Goal: Register for event/course

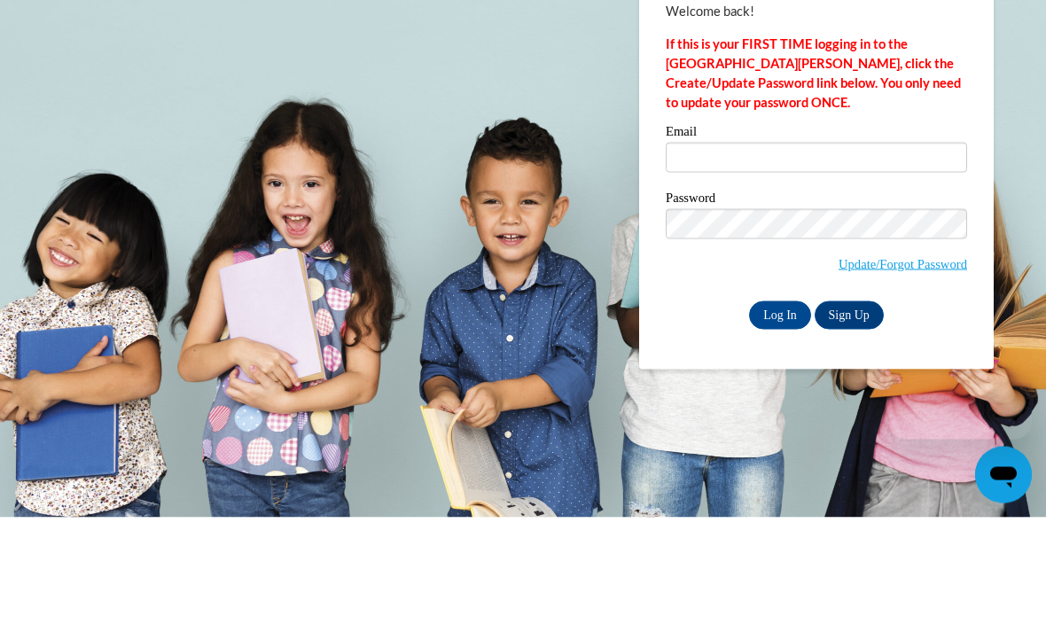
click at [774, 306] on div "Password Update/Forgot Password" at bounding box center [815, 358] width 301 height 105
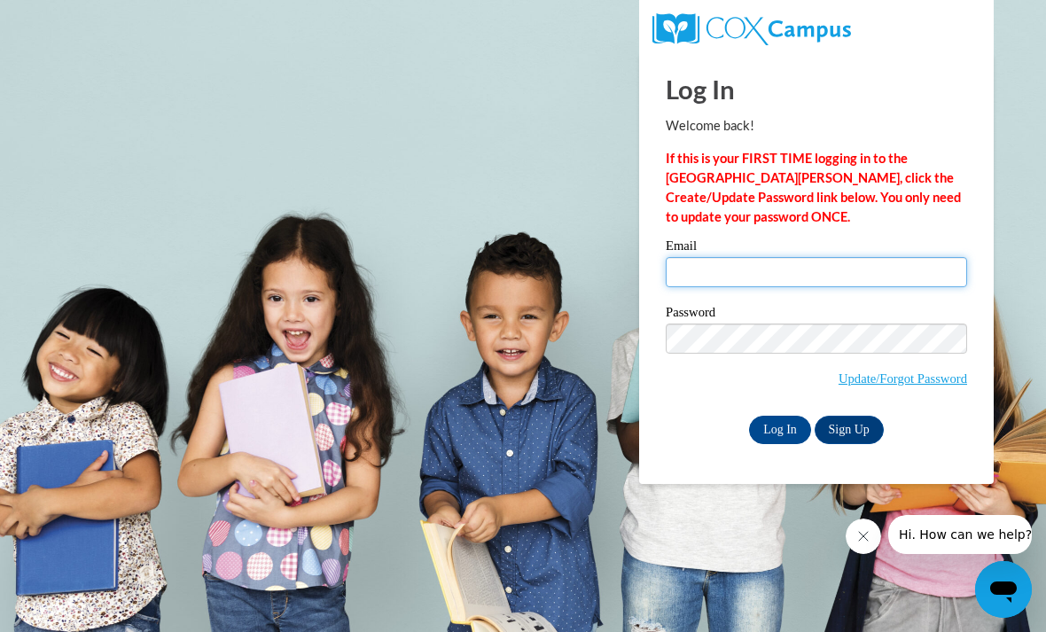
click at [749, 284] on input "Email" at bounding box center [815, 272] width 301 height 30
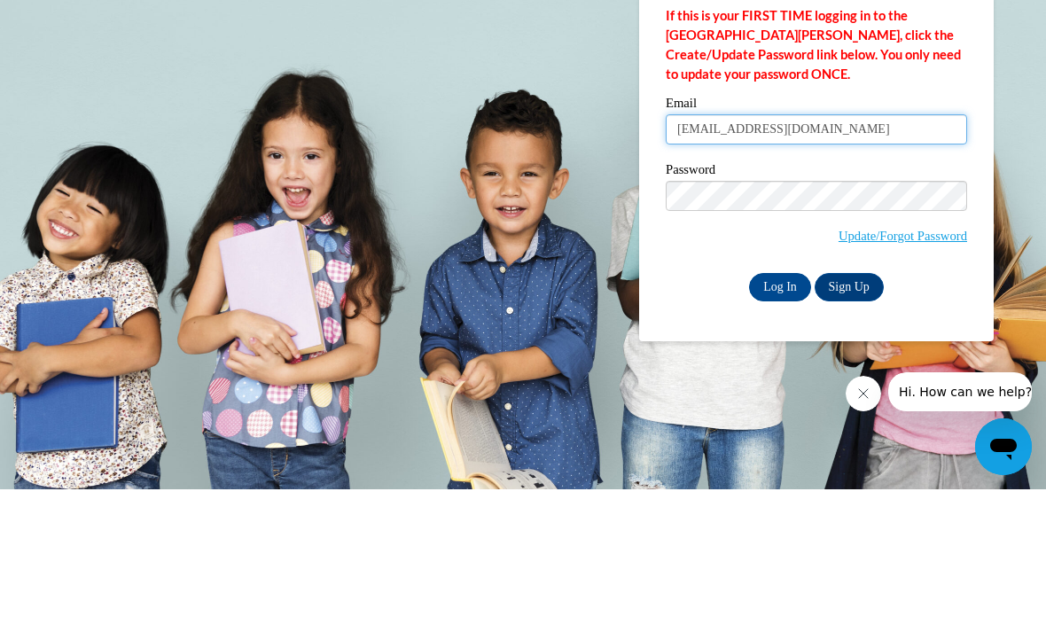
type input "Hannahsahr05@gmail.com"
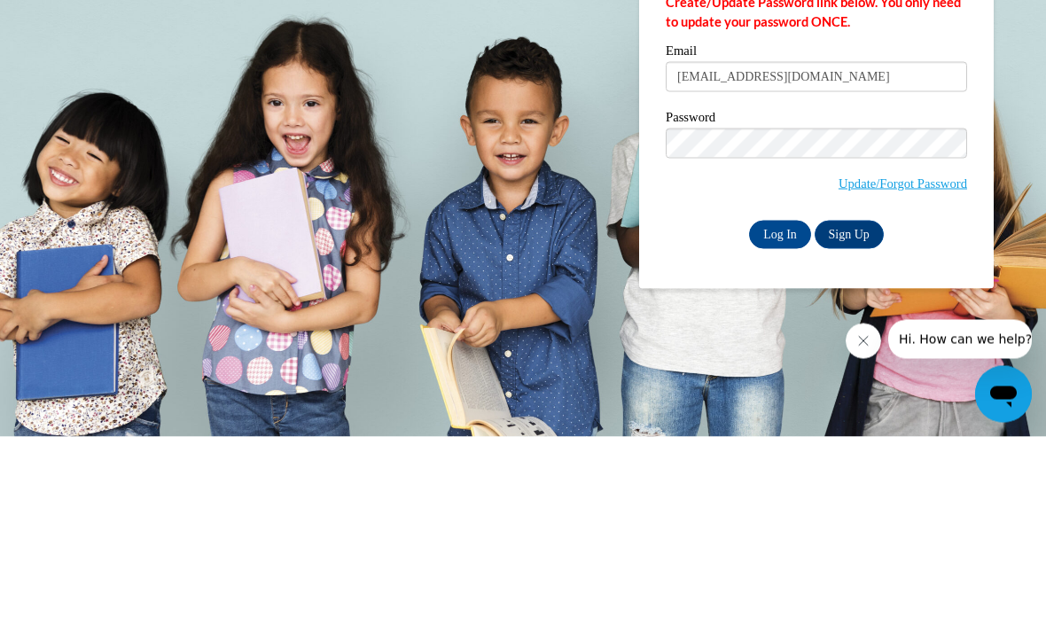
click at [787, 416] on input "Log In" at bounding box center [780, 430] width 62 height 28
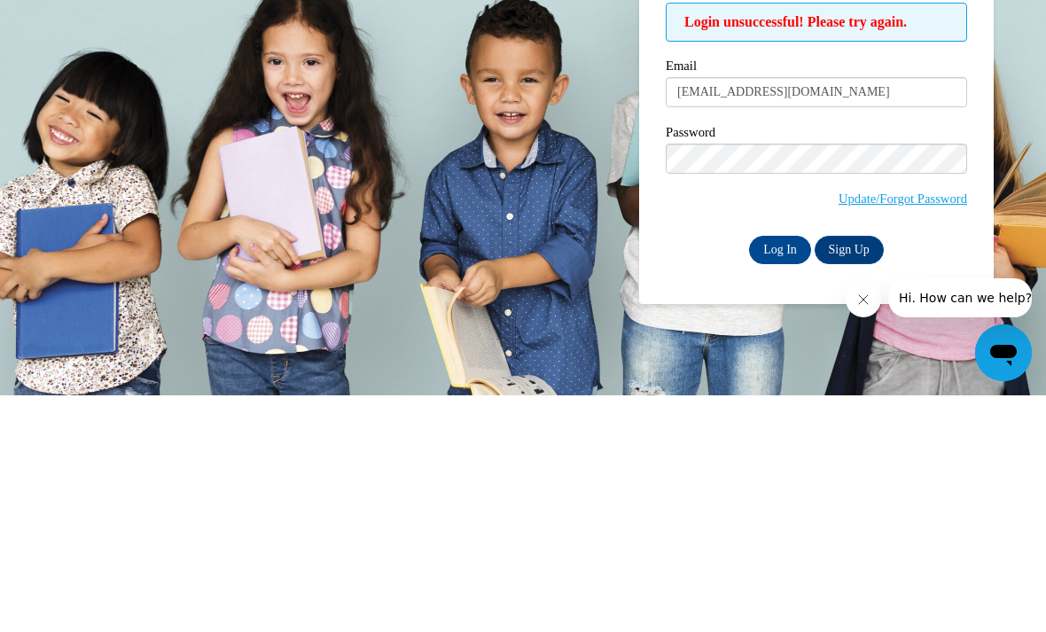
click at [789, 472] on input "Log In" at bounding box center [780, 486] width 62 height 28
click at [791, 472] on input "Log In" at bounding box center [780, 486] width 62 height 28
click at [790, 472] on input "Log In" at bounding box center [780, 486] width 62 height 28
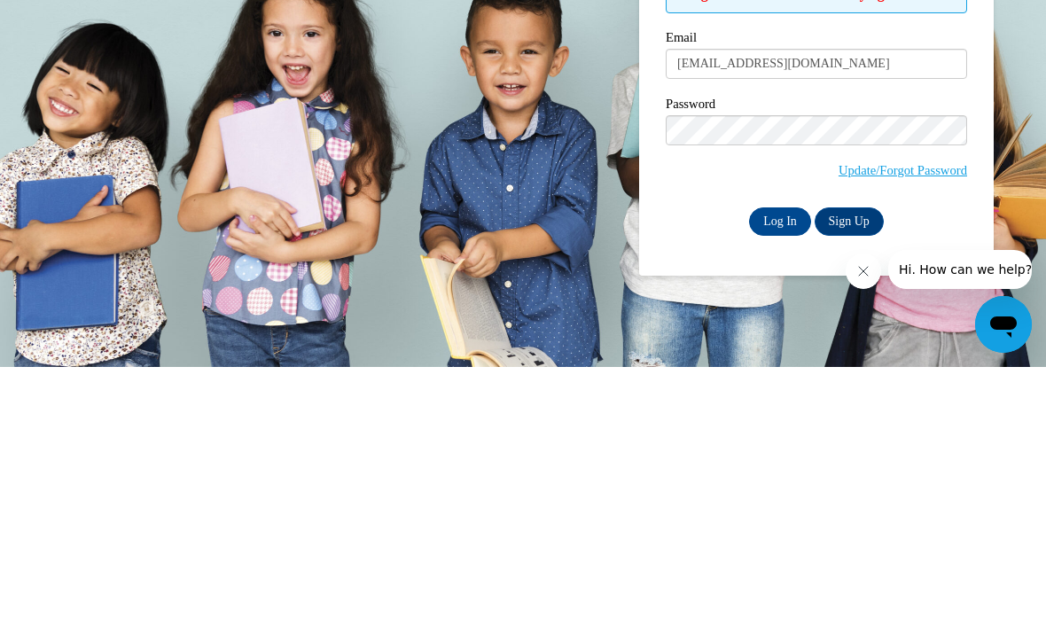
click at [781, 472] on input "Log In" at bounding box center [780, 486] width 62 height 28
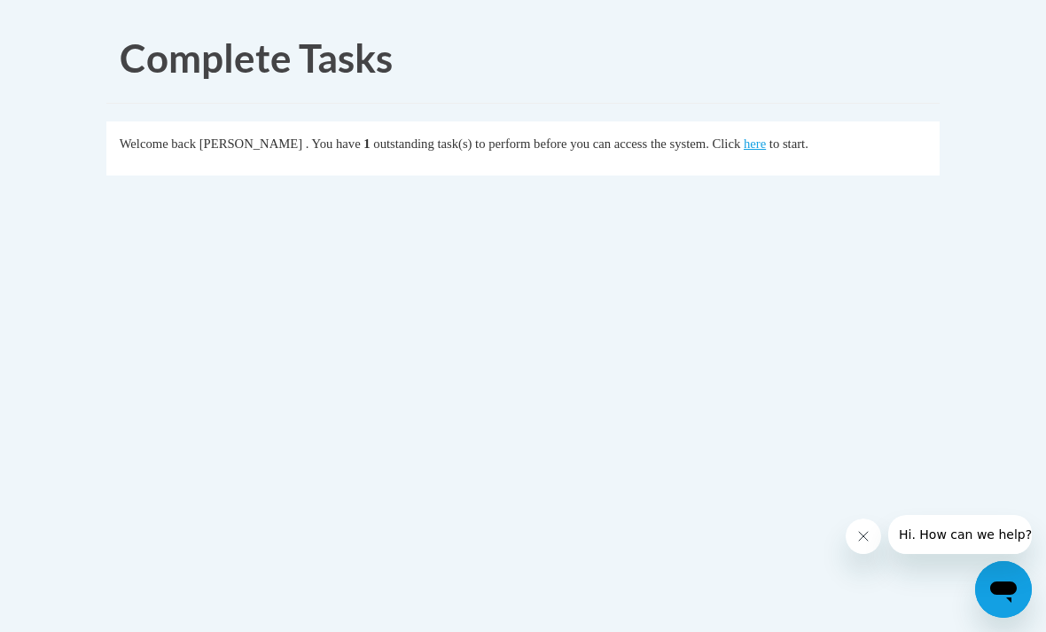
click at [743, 145] on link "here" at bounding box center [754, 143] width 22 height 14
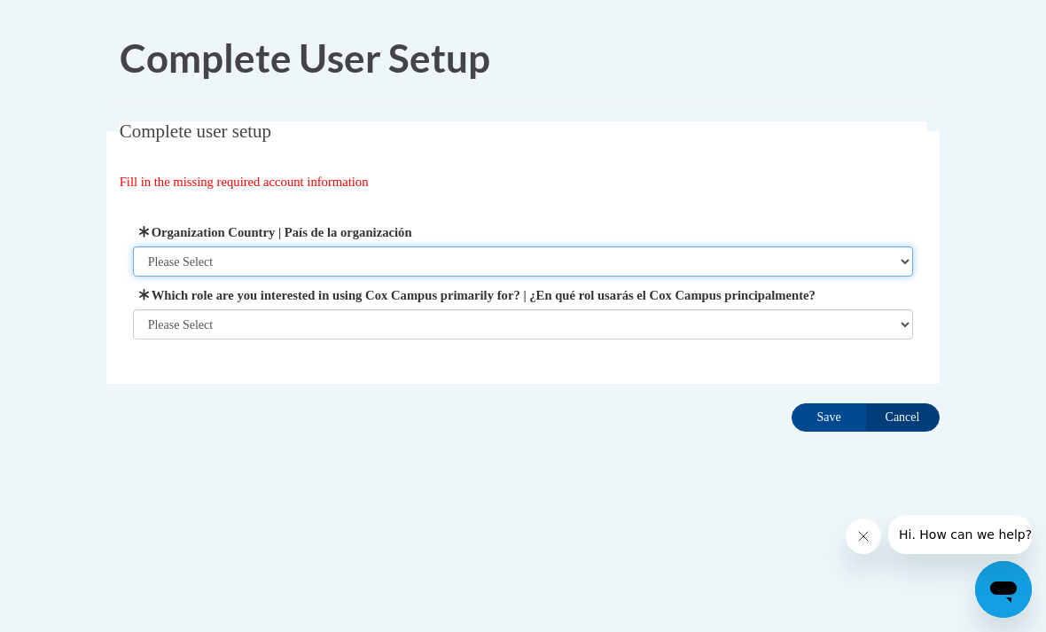
click at [392, 264] on select "Please Select United States | Estados Unidos Outside of the United States | Fue…" at bounding box center [523, 261] width 781 height 30
select select "ad49bcad-a171-4b2e-b99c-48b446064914"
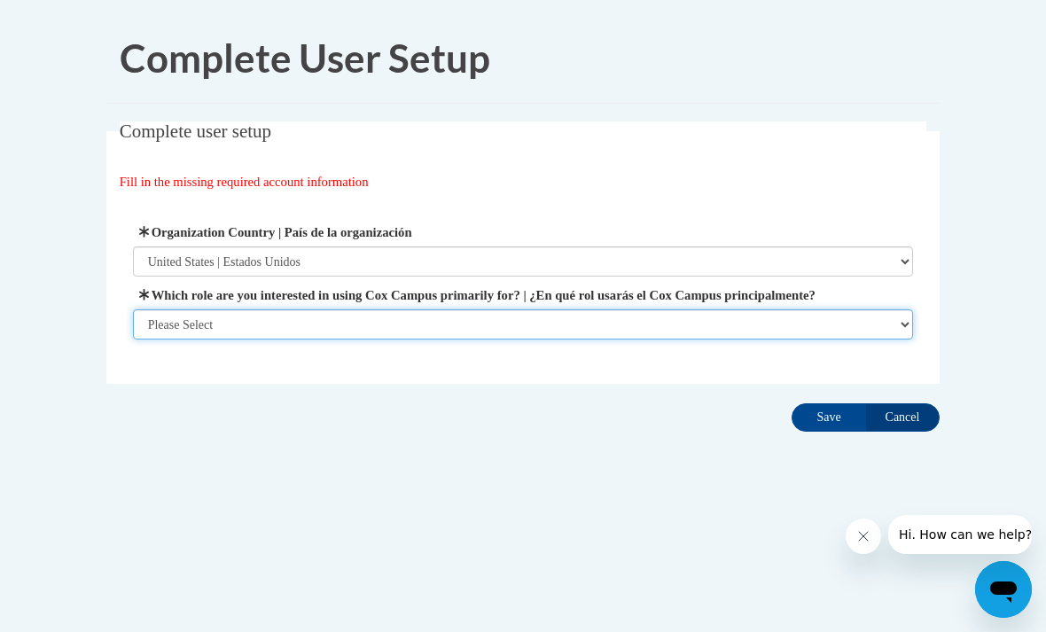
click at [501, 329] on select "Please Select College/University | Colegio/Universidad Community/Nonprofit Part…" at bounding box center [523, 324] width 781 height 30
select select "fbf2d438-af2f-41f8-98f1-81c410e29de3"
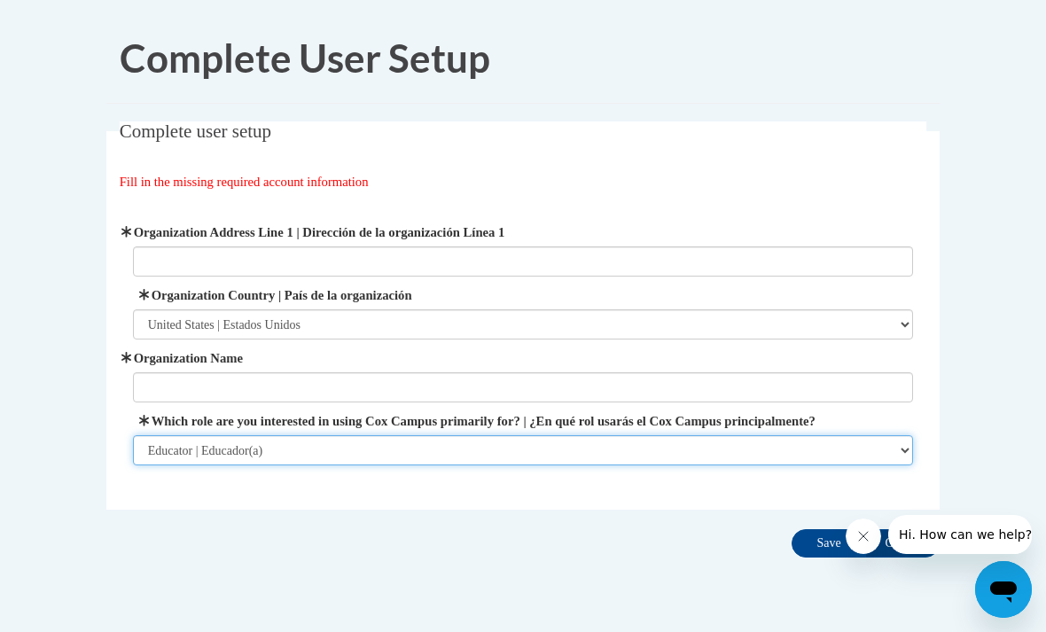
scroll to position [51, 0]
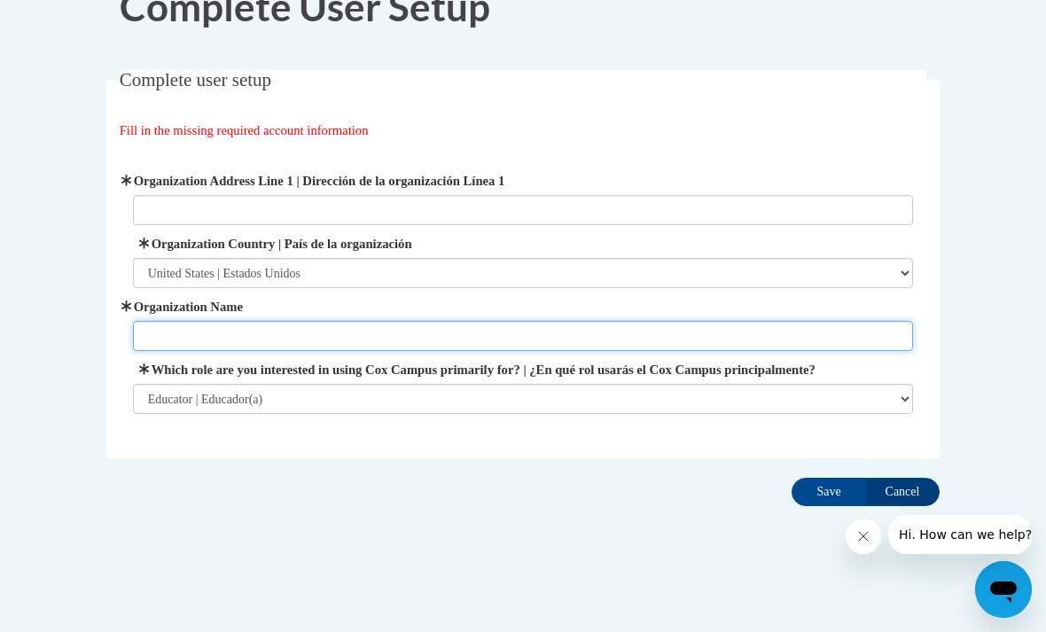
click at [447, 342] on input "Organization Name" at bounding box center [523, 336] width 781 height 30
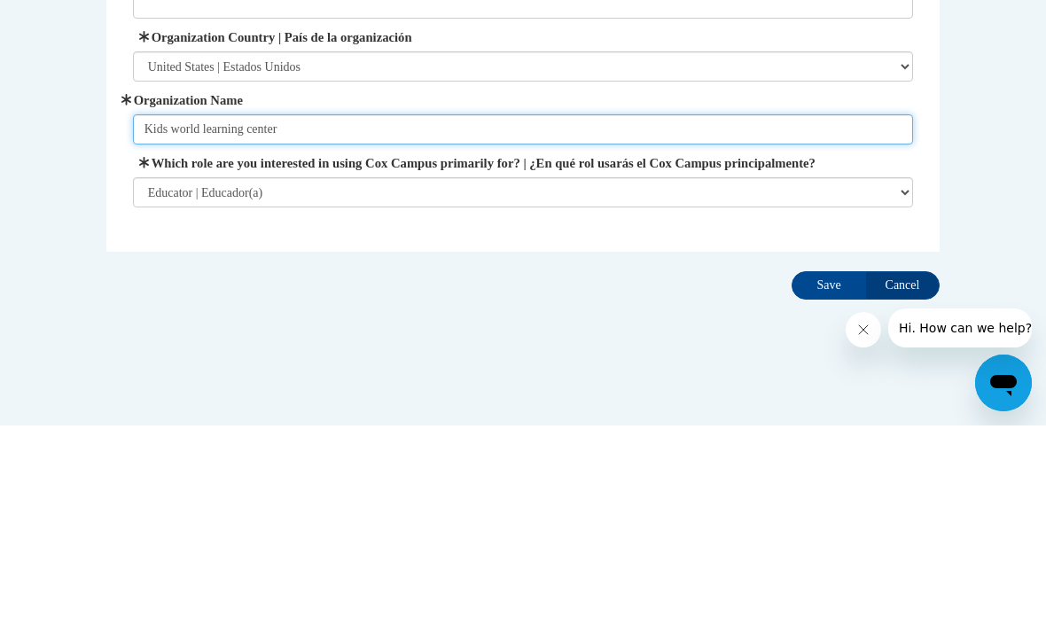
type input "Kids world learning center"
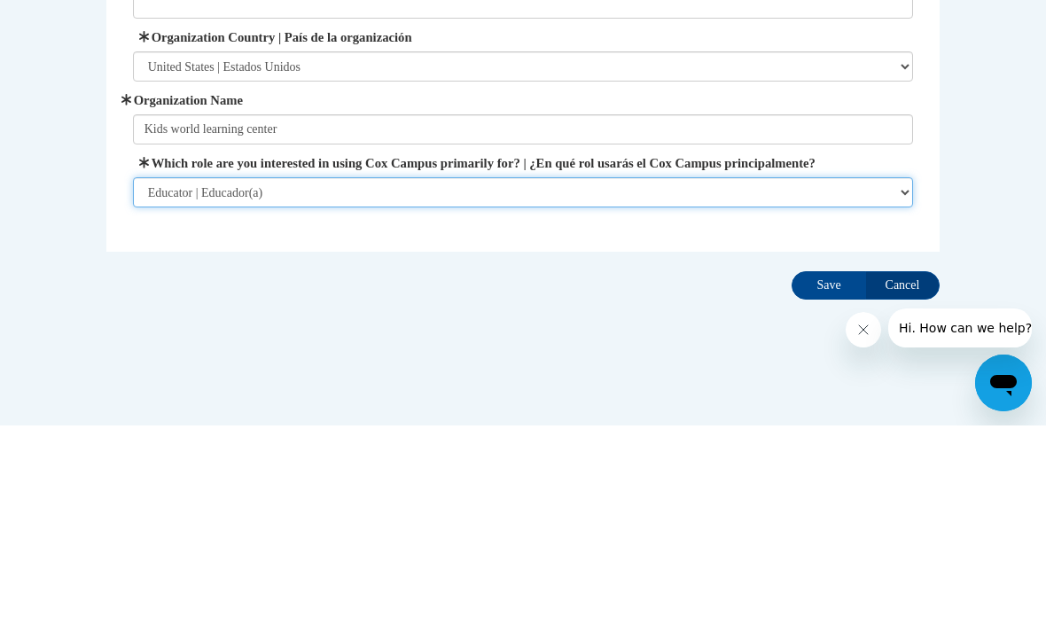
click at [743, 384] on select "Please Select College/University | Colegio/Universidad Community/Nonprofit Part…" at bounding box center [523, 399] width 781 height 30
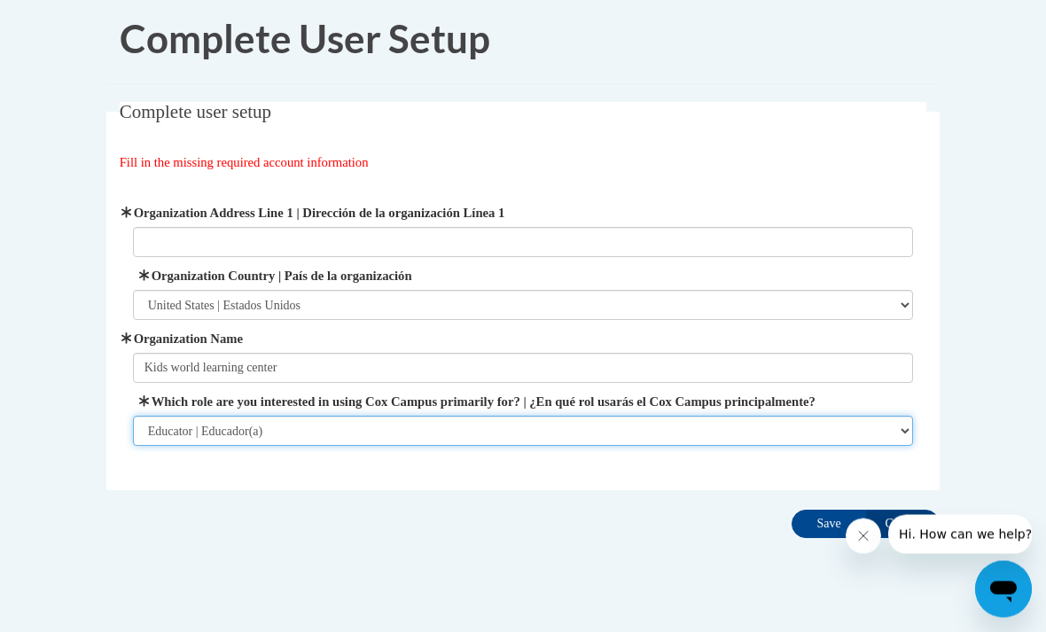
scroll to position [17, 0]
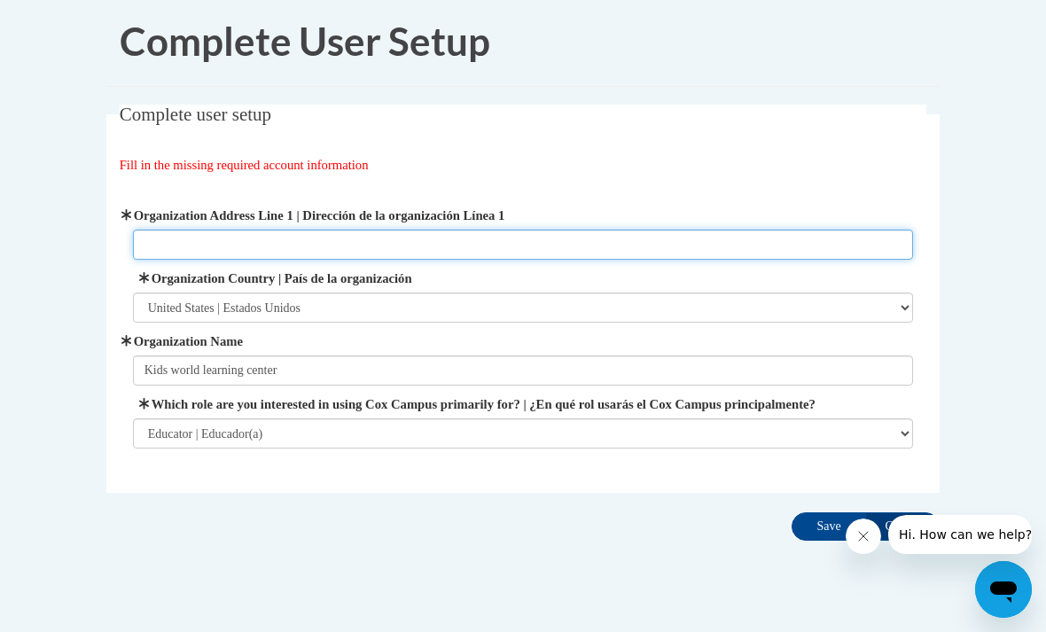
click at [598, 255] on input "Organization Address Line 1 | Dirección de la organización Línea 1" at bounding box center [523, 244] width 781 height 30
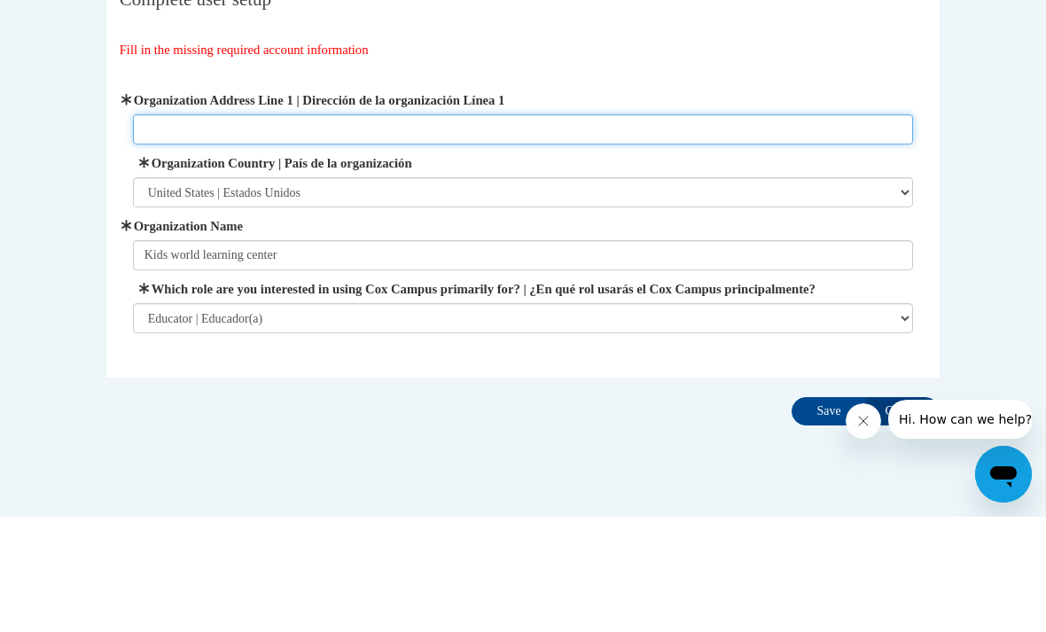
scroll to position [51, 0]
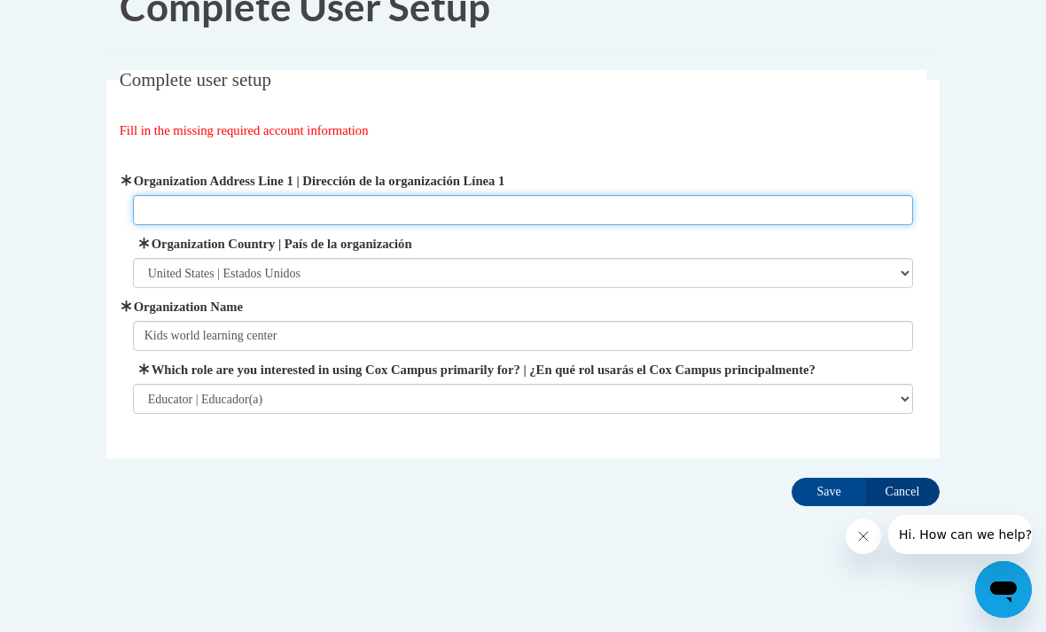
click at [541, 206] on input "Organization Address Line 1 | Dirección de la organización Línea 1" at bounding box center [523, 210] width 781 height 30
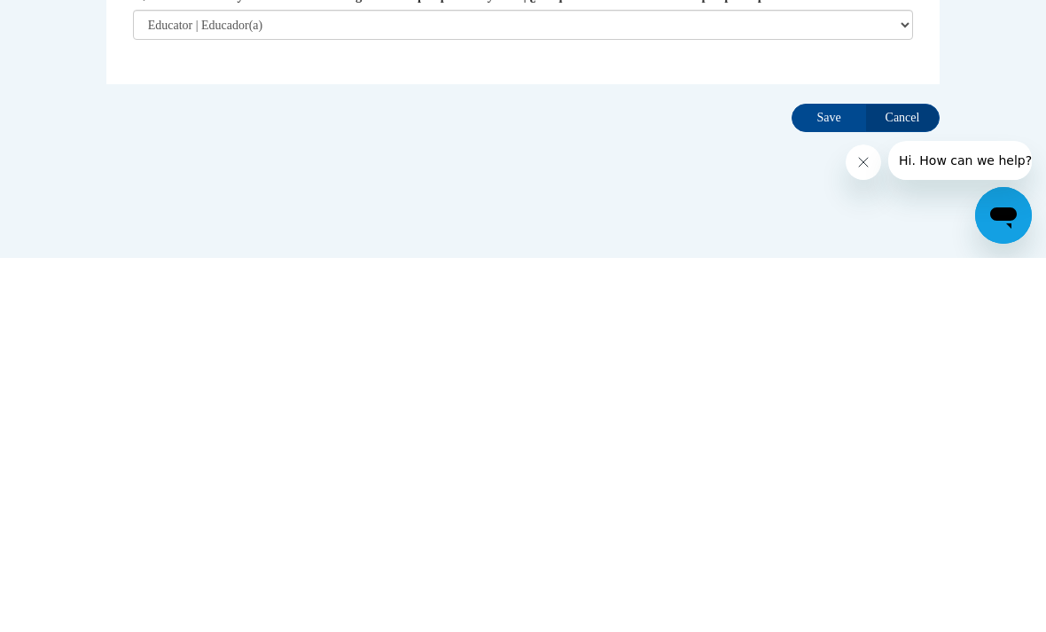
type input "367 Savannah Ave"
click at [828, 478] on input "Save" at bounding box center [828, 492] width 74 height 28
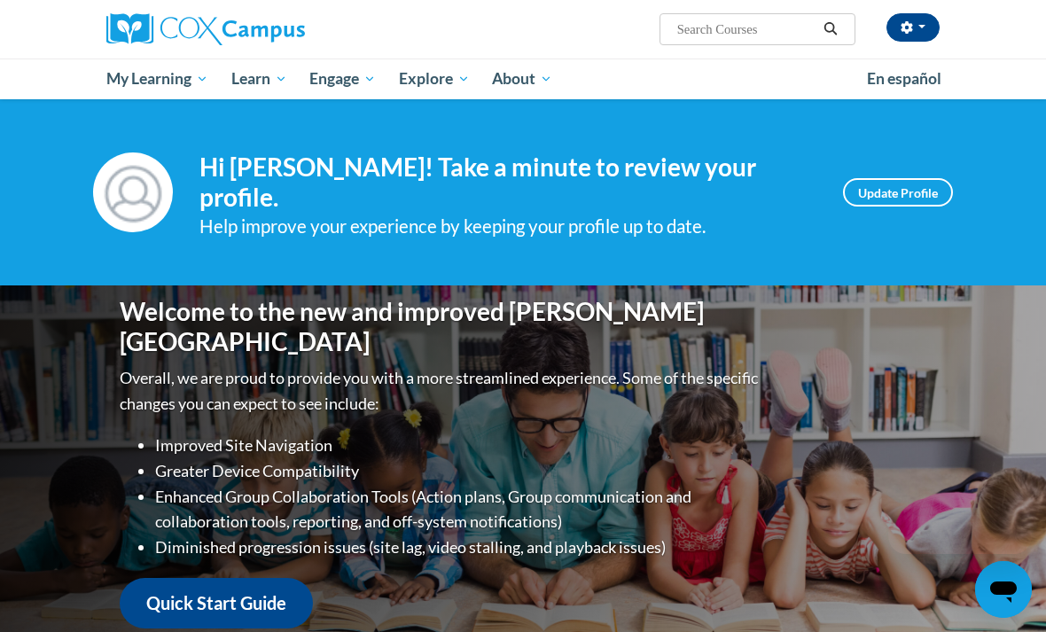
click at [934, 9] on div "[PERSON_NAME] ([GEOGRAPHIC_DATA]/New_York UTC-04:00) My Profile Inbox My Transc…" at bounding box center [665, 22] width 573 height 45
click at [0, 0] on span "My Course Progress" at bounding box center [0, 0] width 0 height 0
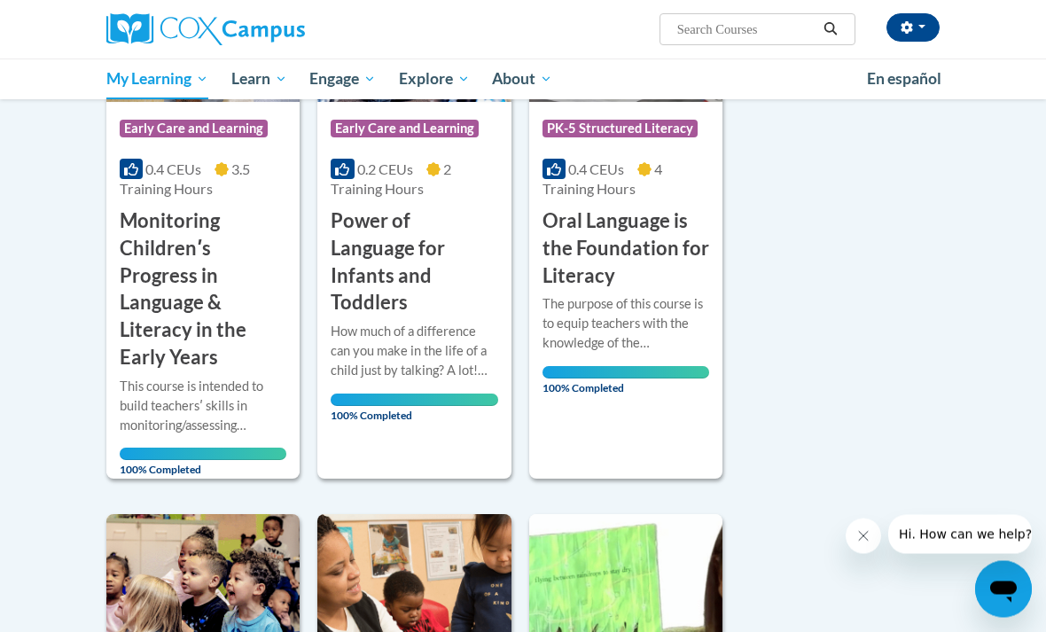
scroll to position [401, 0]
click at [0, 0] on span "Early Care and Learning" at bounding box center [0, 0] width 0 height 0
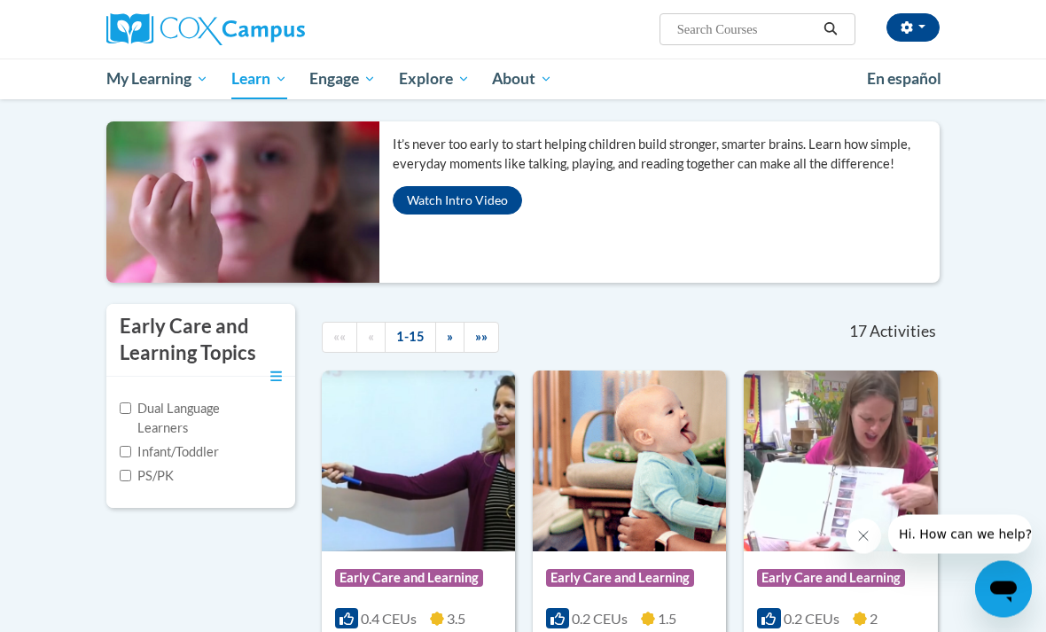
scroll to position [133, 0]
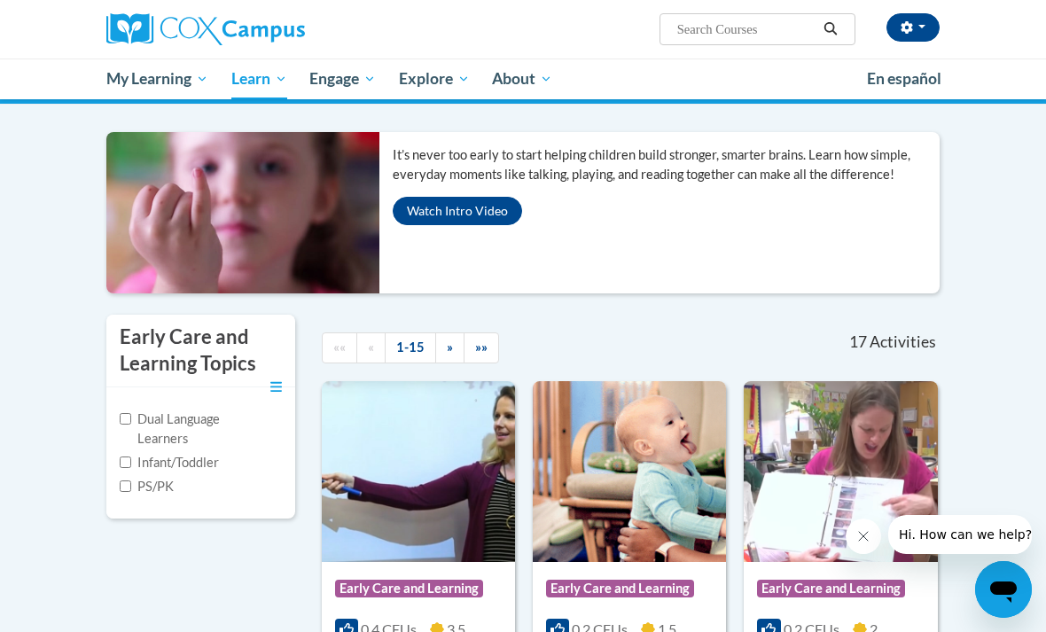
click at [0, 0] on span "My Course Progress" at bounding box center [0, 0] width 0 height 0
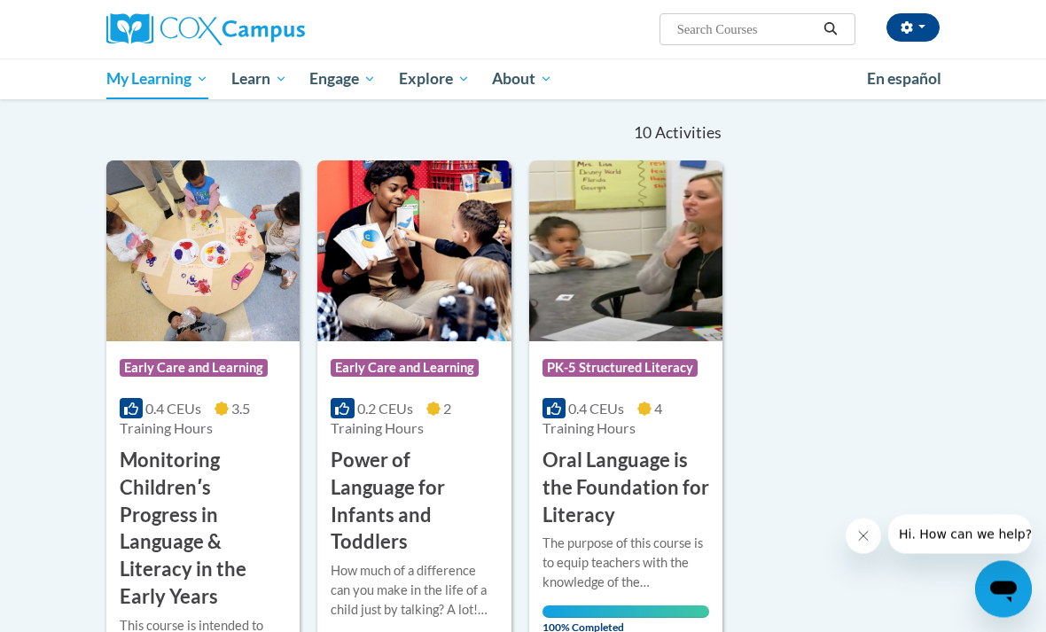
scroll to position [126, 0]
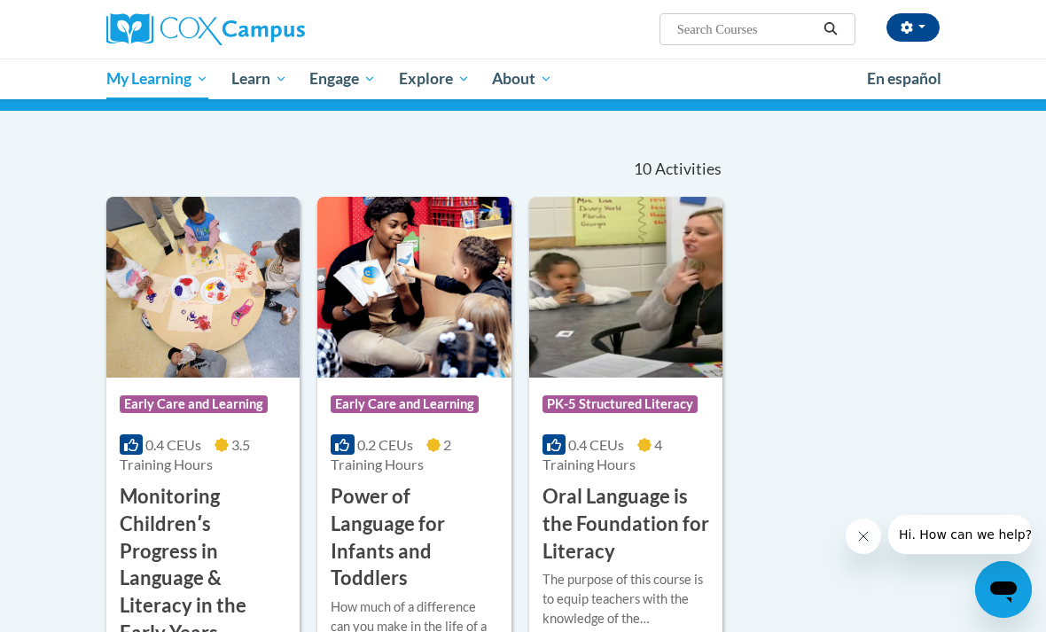
click at [0, 0] on span "Early Care and Learning" at bounding box center [0, 0] width 0 height 0
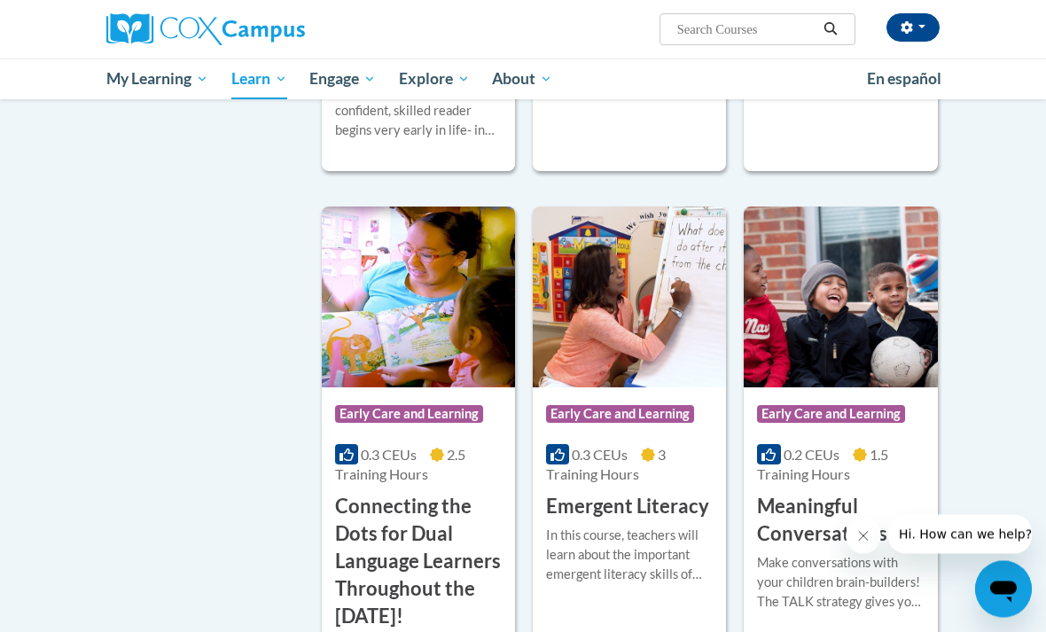
scroll to position [888, 0]
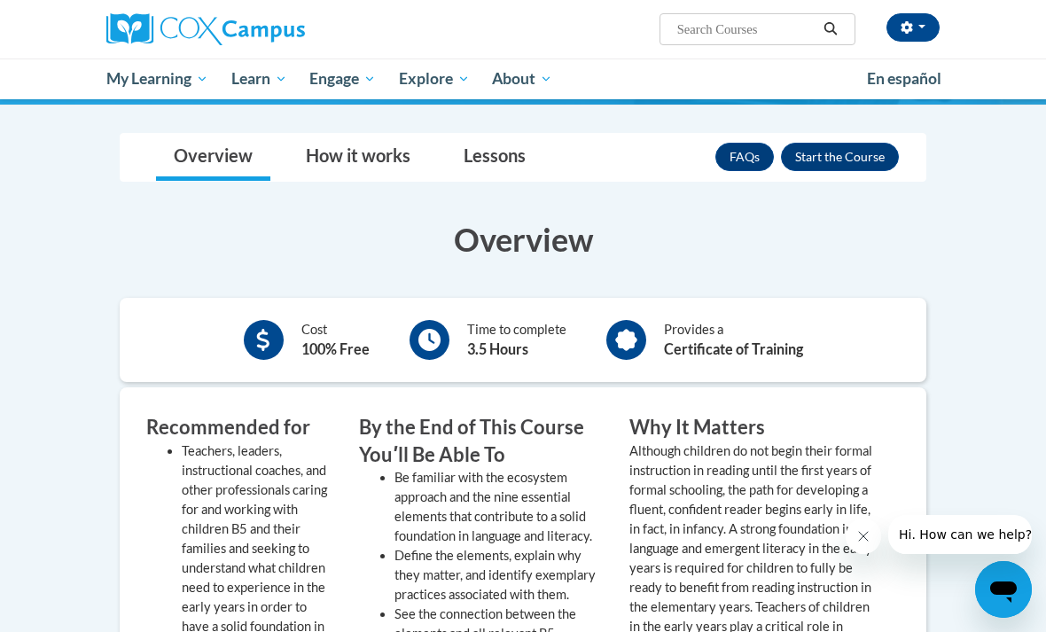
scroll to position [456, 0]
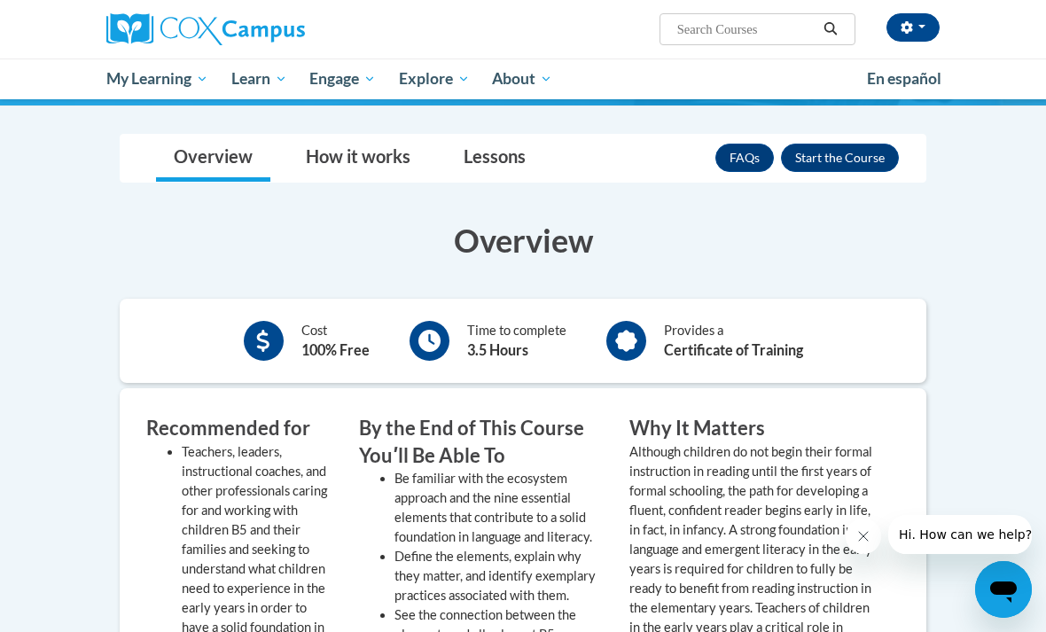
click at [865, 163] on button "Enroll" at bounding box center [840, 158] width 118 height 28
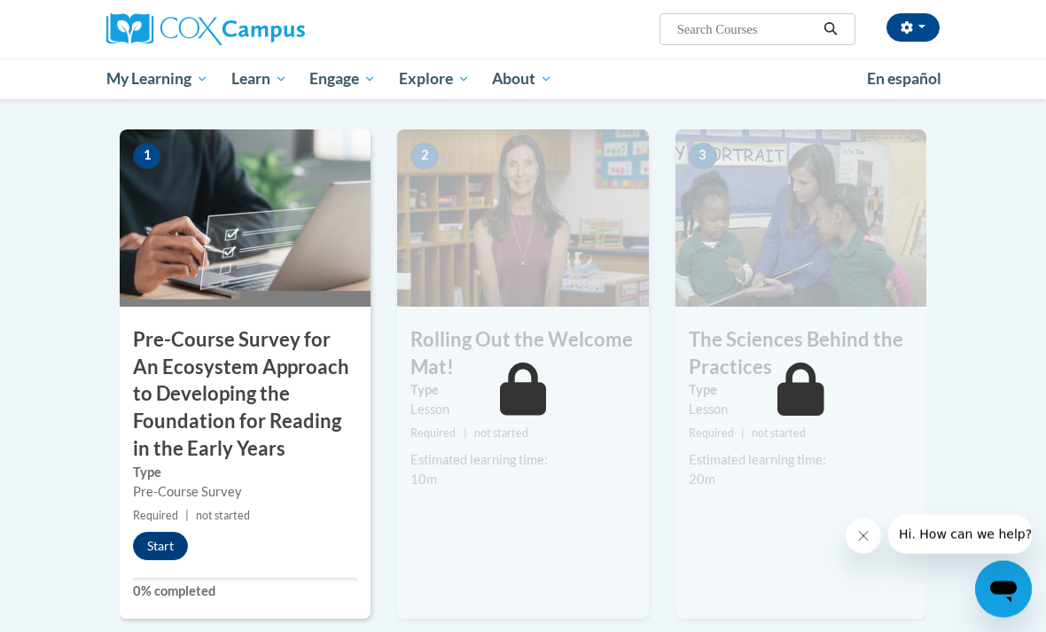
scroll to position [422, 0]
click at [165, 538] on button "Start" at bounding box center [160, 546] width 55 height 28
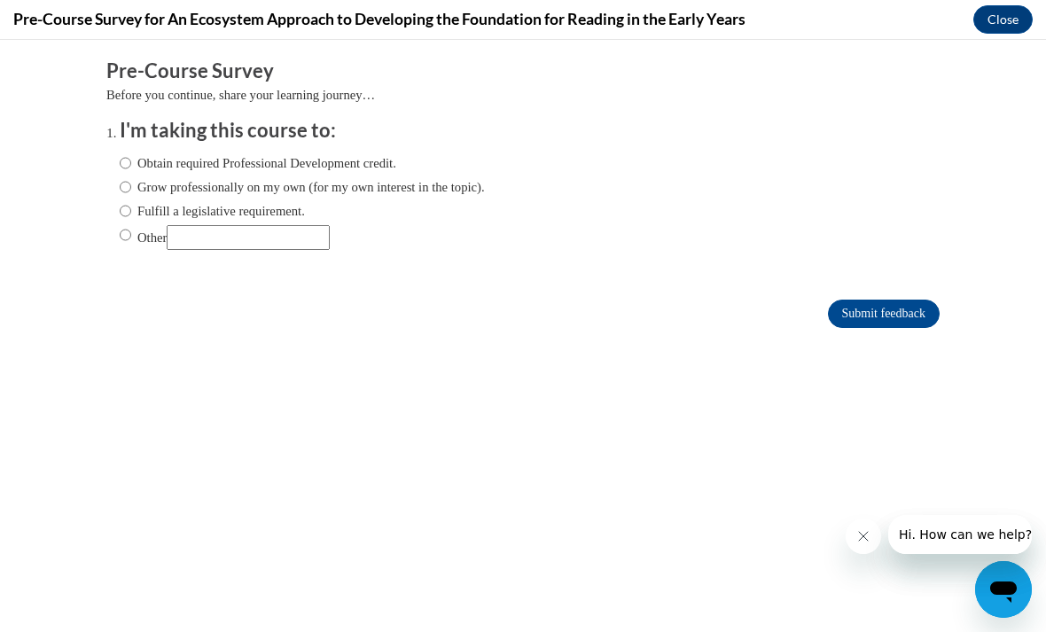
scroll to position [0, 0]
click at [124, 155] on input "Obtain required Professional Development credit." at bounding box center [126, 162] width 12 height 19
radio input "true"
click at [891, 315] on input "Submit feedback" at bounding box center [884, 313] width 112 height 28
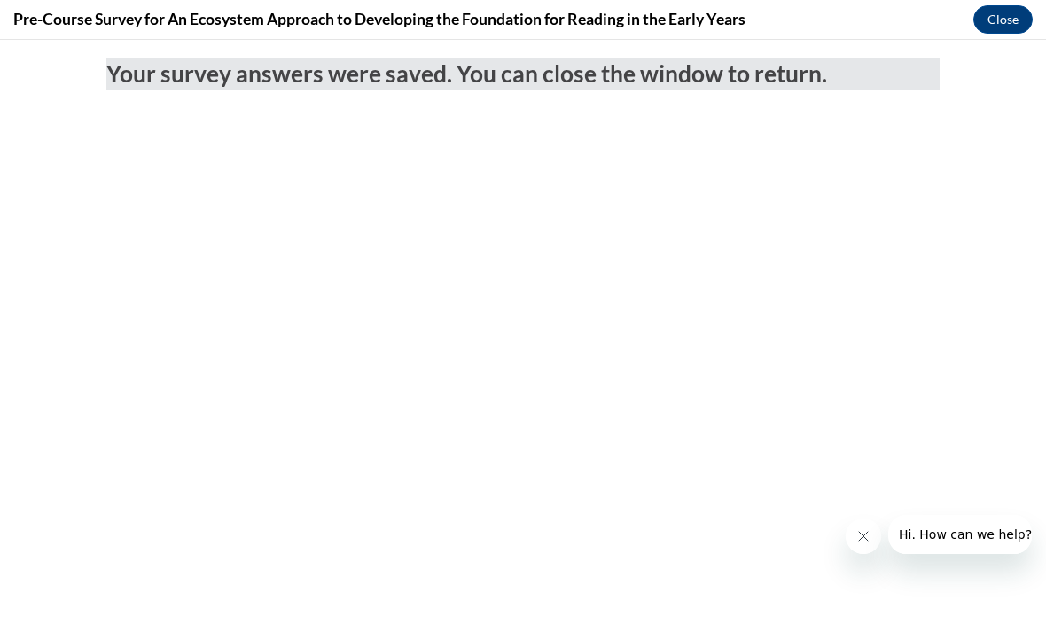
scroll to position [474, 0]
click at [1004, 22] on button "Close" at bounding box center [1002, 19] width 59 height 28
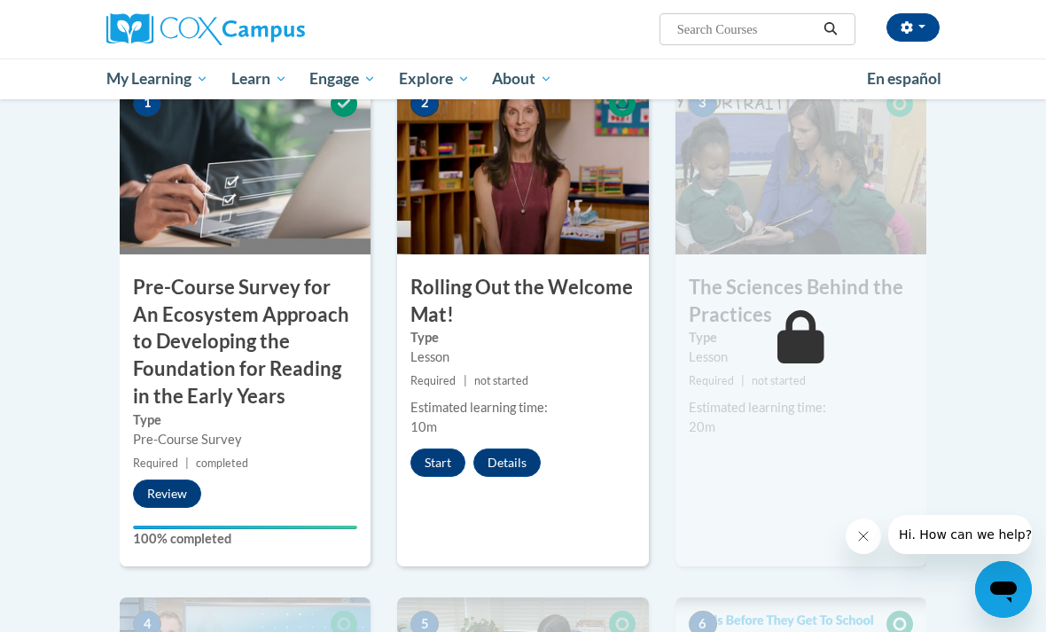
click at [435, 459] on button "Start" at bounding box center [437, 462] width 55 height 28
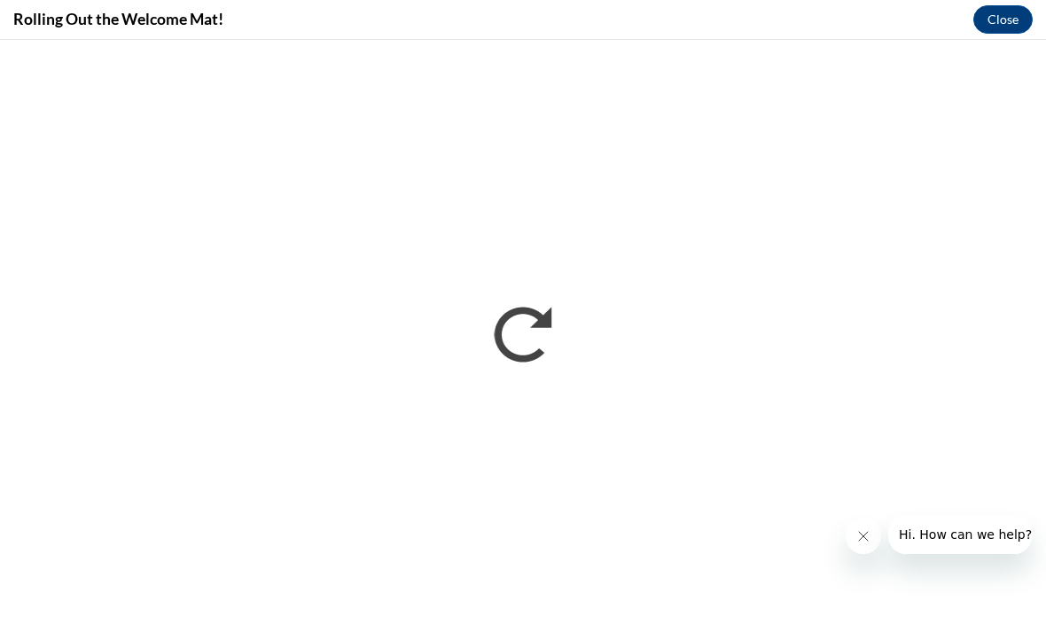
scroll to position [0, 0]
click at [851, 537] on button "Close message from company" at bounding box center [862, 535] width 35 height 35
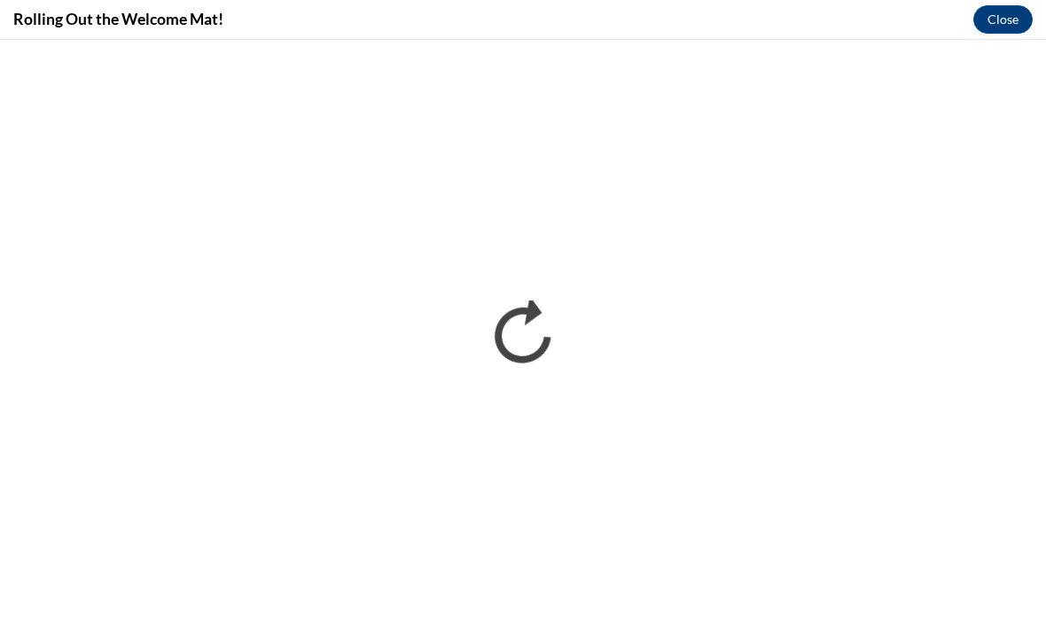
scroll to position [583, 0]
click at [1007, 22] on button "Close" at bounding box center [1002, 19] width 59 height 28
click at [999, 16] on button "Close" at bounding box center [1002, 19] width 59 height 28
click at [1004, 18] on button "Close" at bounding box center [1002, 19] width 59 height 28
click at [1012, 22] on button "Close" at bounding box center [1002, 19] width 59 height 28
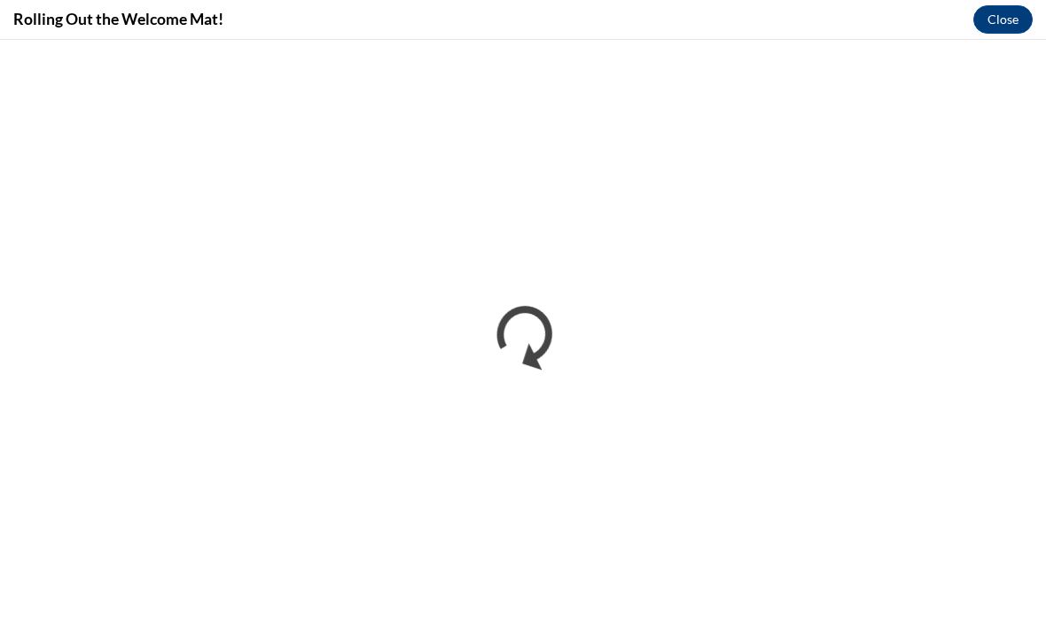
click at [1015, 15] on button "Close" at bounding box center [1002, 19] width 59 height 28
click at [1009, 19] on button "Close" at bounding box center [1002, 19] width 59 height 28
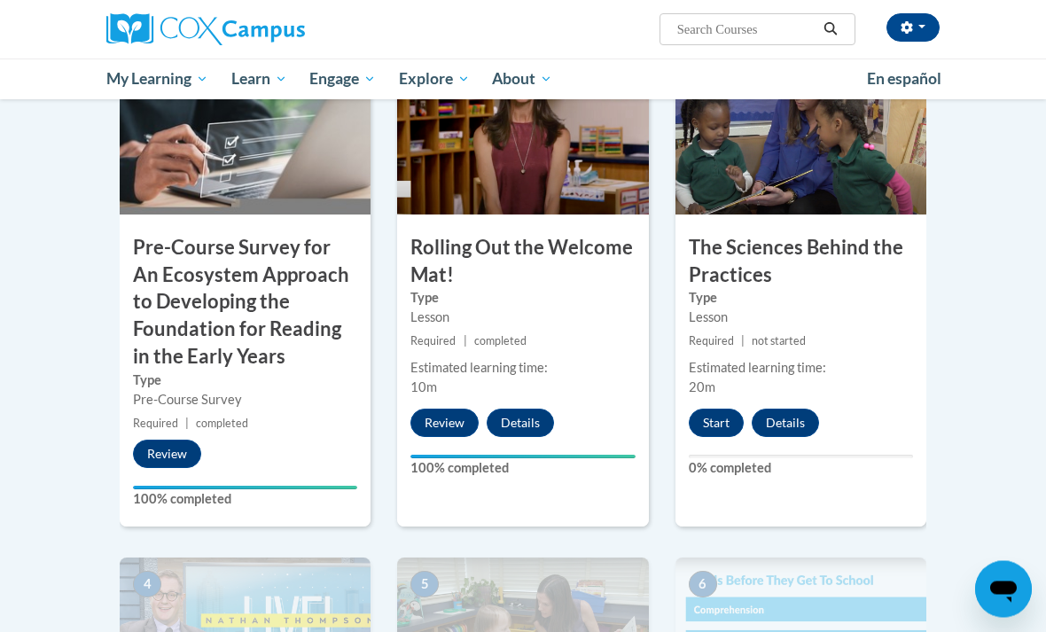
scroll to position [514, 0]
click at [719, 417] on button "Start" at bounding box center [715, 422] width 55 height 28
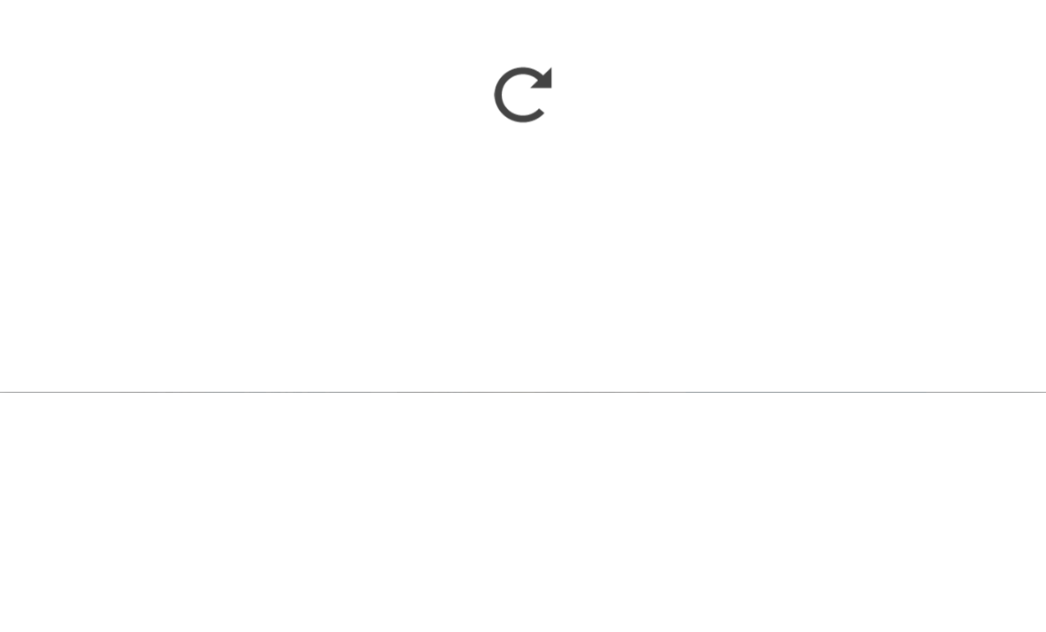
scroll to position [753, 0]
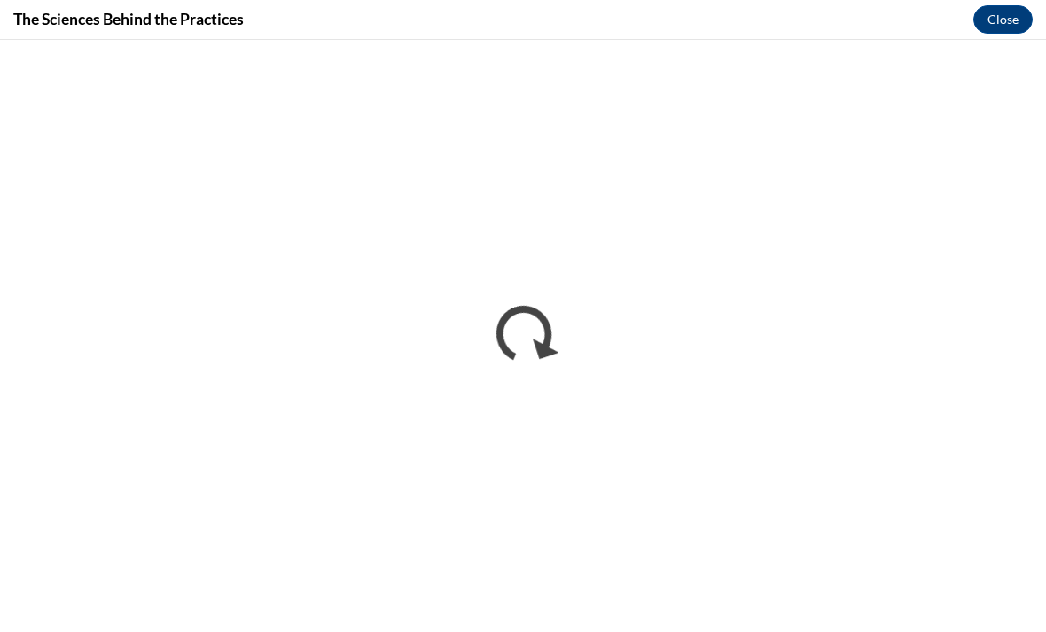
click at [1007, 24] on button "Close" at bounding box center [1002, 19] width 59 height 28
click at [1011, 20] on button "Close" at bounding box center [1002, 19] width 59 height 28
click at [1007, 28] on button "Close" at bounding box center [1002, 19] width 59 height 28
click at [1000, 22] on button "Close" at bounding box center [1002, 19] width 59 height 28
click at [995, 27] on button "Close" at bounding box center [1002, 19] width 59 height 28
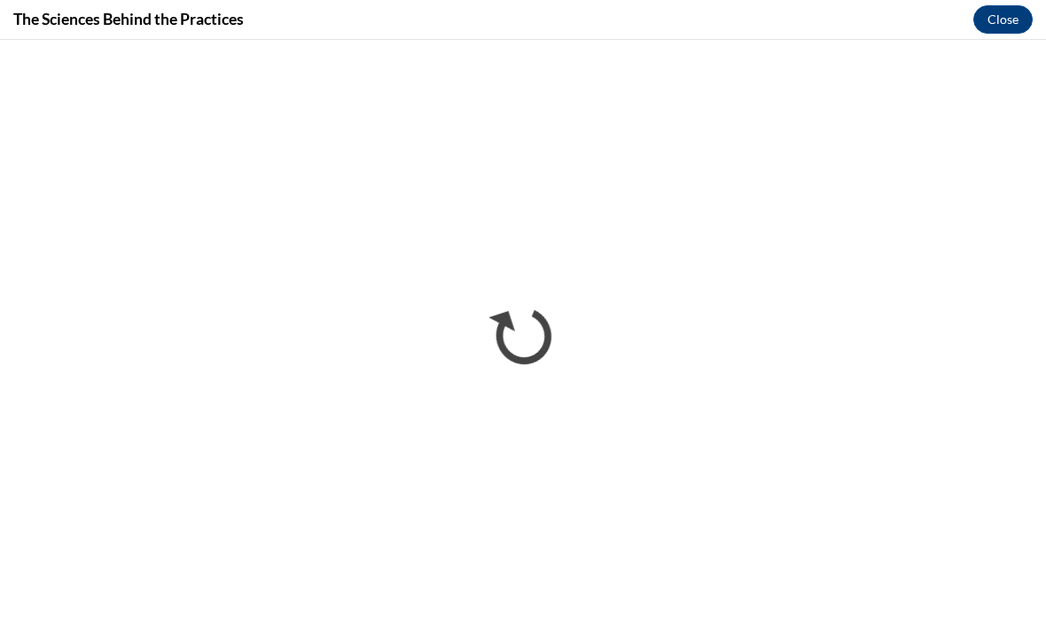
click at [998, 24] on button "Close" at bounding box center [1002, 19] width 59 height 28
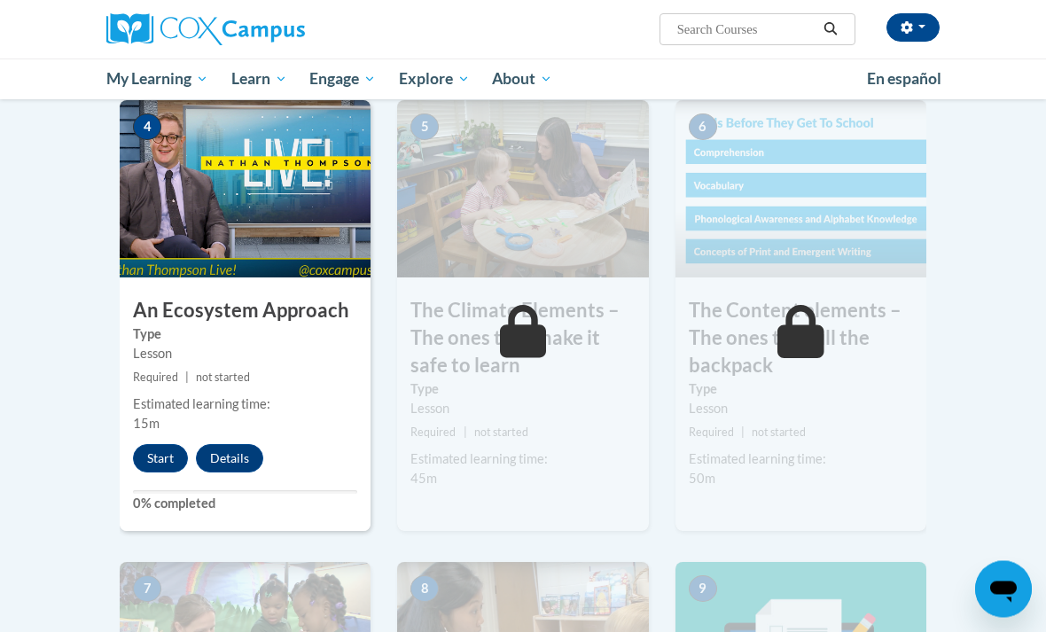
scroll to position [971, 0]
click at [155, 444] on button "Start" at bounding box center [160, 458] width 55 height 28
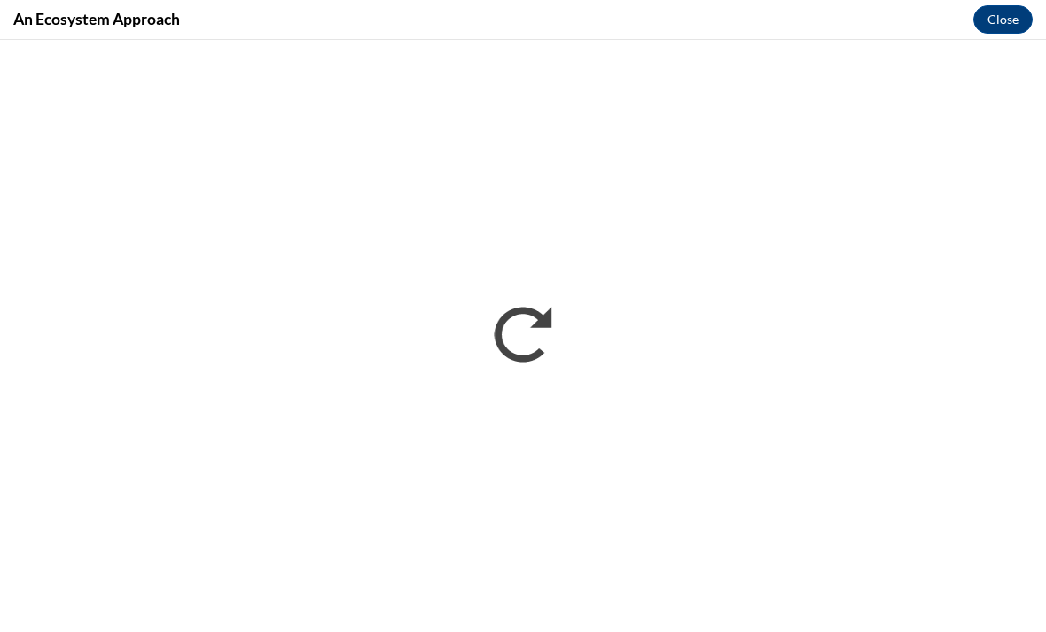
scroll to position [1028, 0]
click at [1000, 20] on button "Close" at bounding box center [1002, 19] width 59 height 28
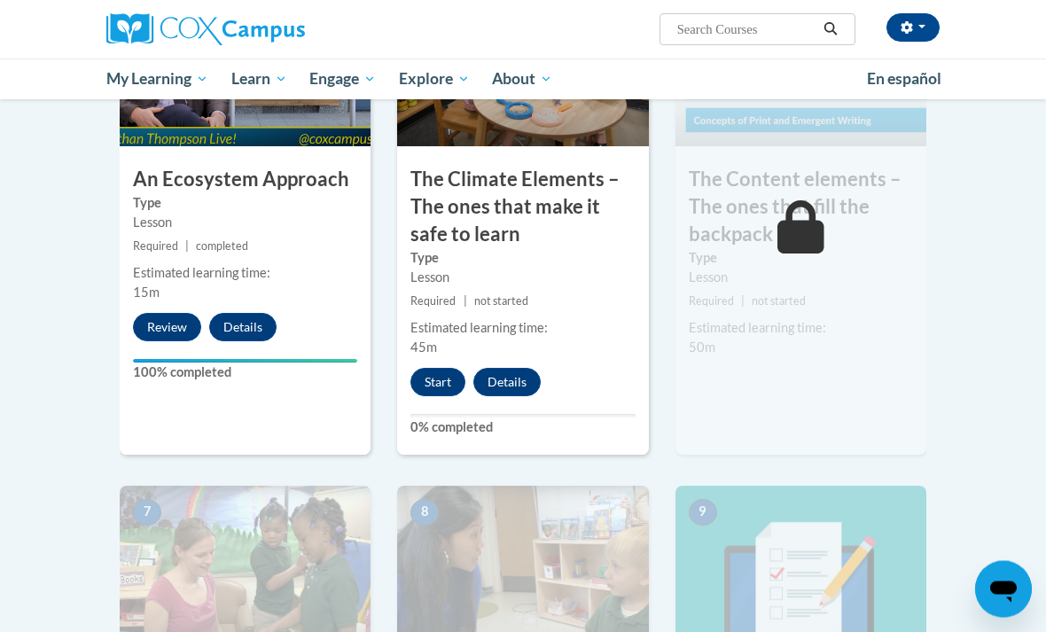
click at [448, 369] on button "Start" at bounding box center [437, 383] width 55 height 28
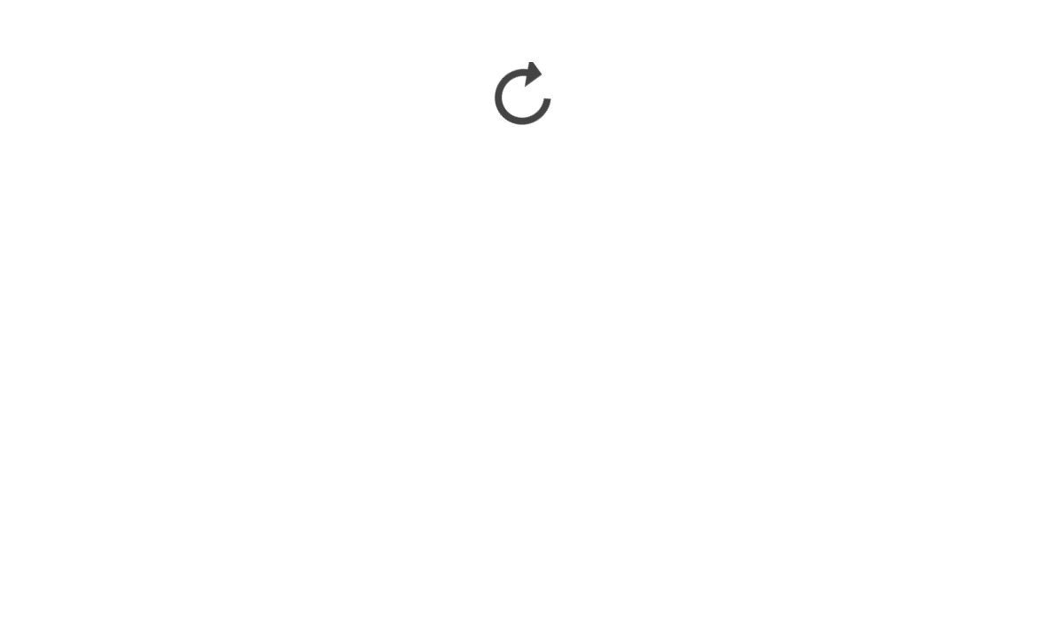
scroll to position [1628, 0]
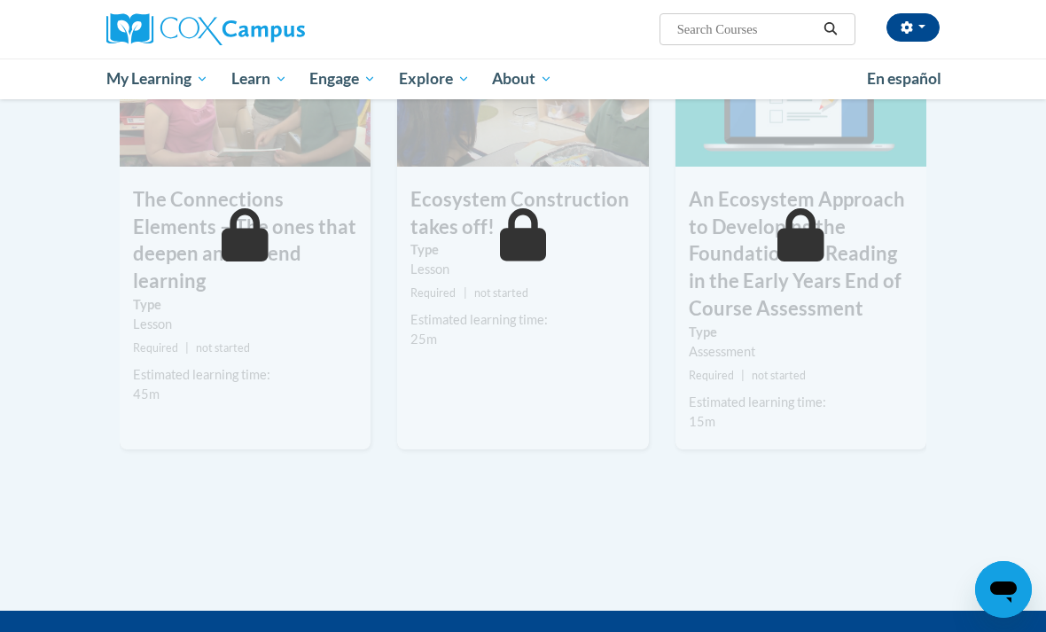
scroll to position [1666, 0]
